Goal: Transaction & Acquisition: Purchase product/service

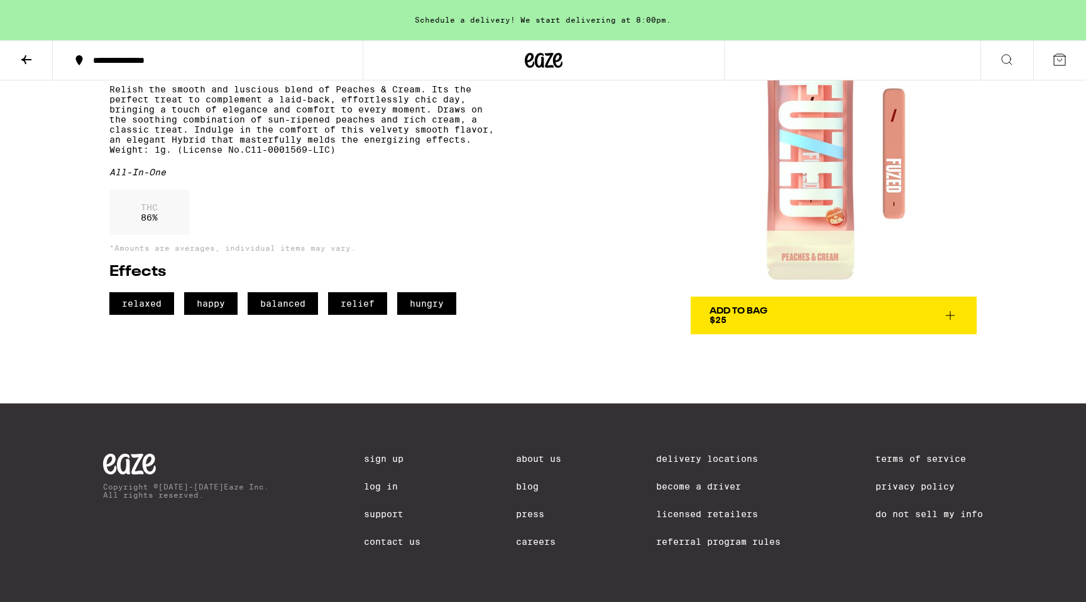
scroll to position [99, 0]
click at [688, 454] on link "Delivery Locations" at bounding box center [718, 459] width 124 height 10
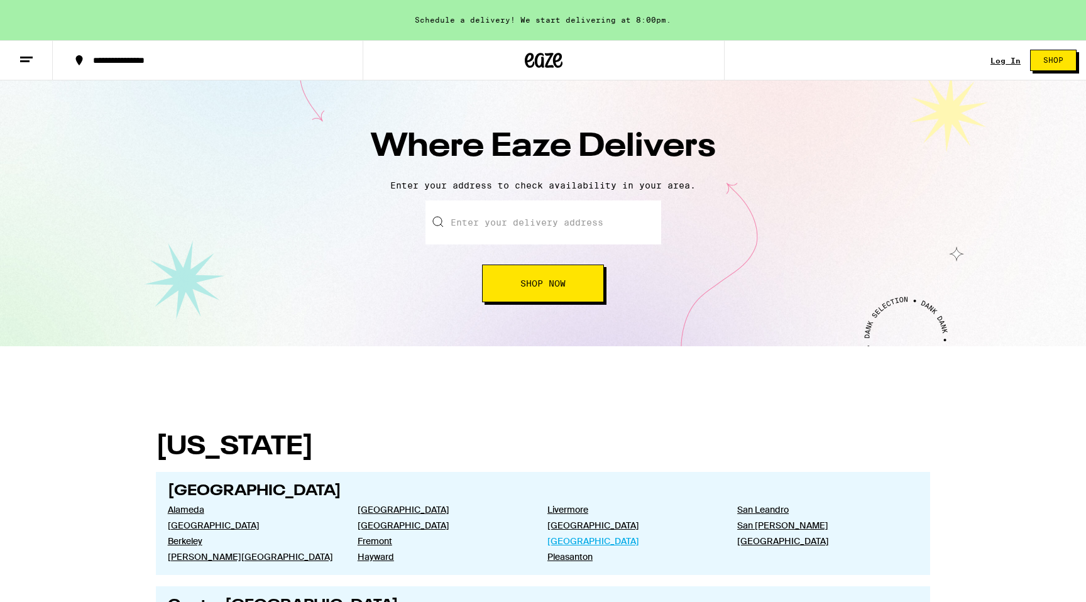
click at [565, 547] on link "[GEOGRAPHIC_DATA]" at bounding box center [633, 541] width 170 height 11
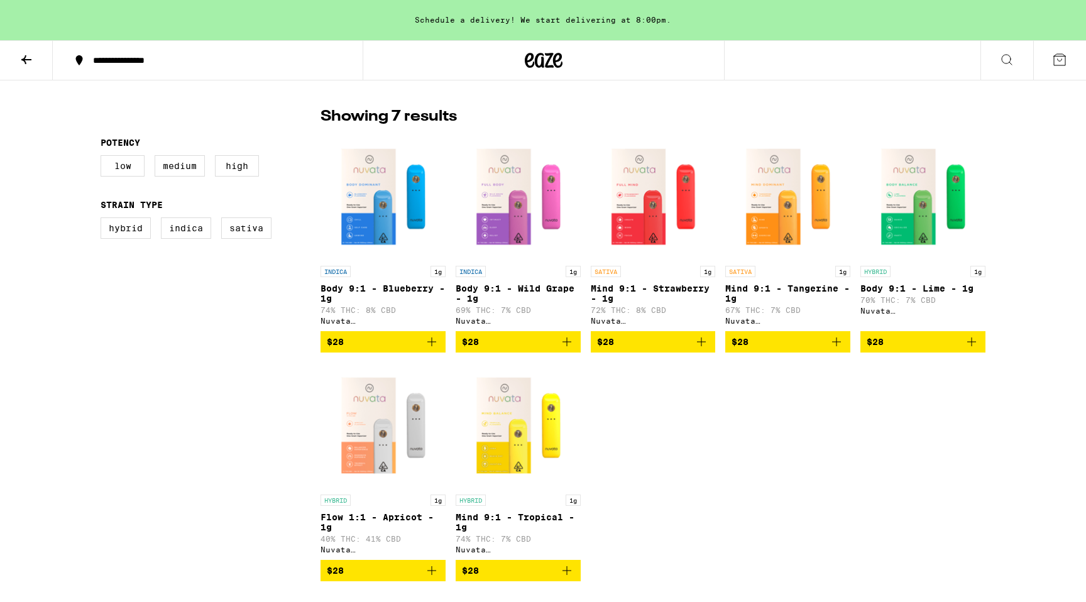
scroll to position [312, 0]
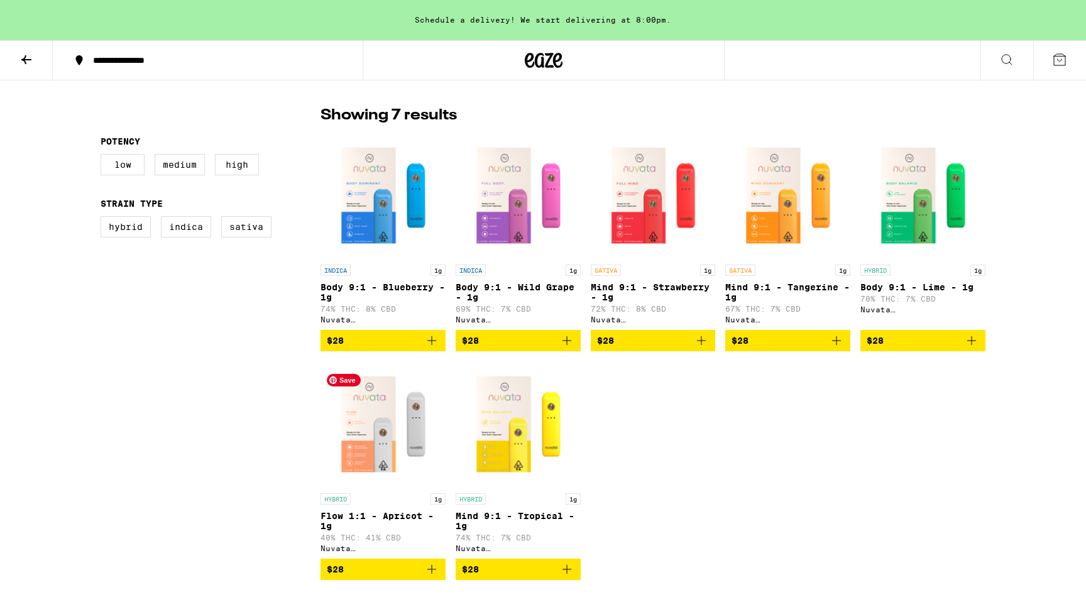
click at [363, 441] on img "Open page for Flow 1:1 - Apricot - 1g from Nuvata (CA)" at bounding box center [383, 424] width 125 height 126
